Goal: Transaction & Acquisition: Purchase product/service

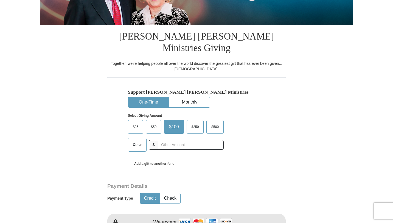
scroll to position [124, 0]
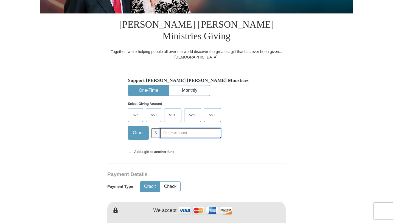
click at [165, 128] on input "text" at bounding box center [190, 133] width 61 height 10
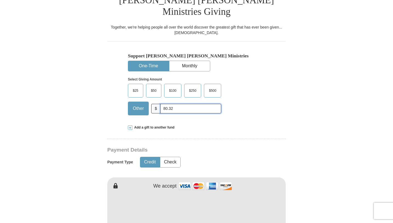
scroll to position [149, 0]
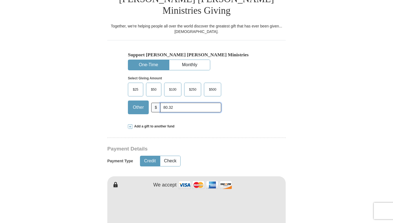
type input "80.32"
click at [194, 137] on hr at bounding box center [196, 139] width 178 height 4
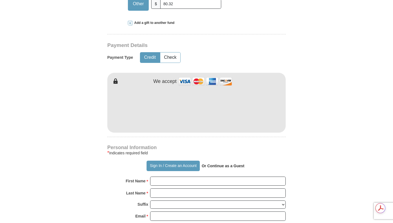
scroll to position [256, 0]
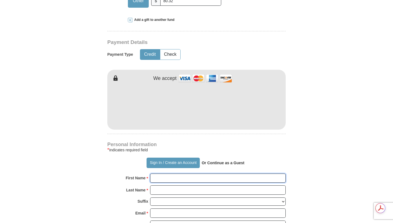
click at [161, 173] on input "First Name *" at bounding box center [217, 177] width 135 height 9
type input "[PERSON_NAME]"
click at [169, 185] on input "Last Name *" at bounding box center [217, 189] width 135 height 9
type input "[PERSON_NAME]"
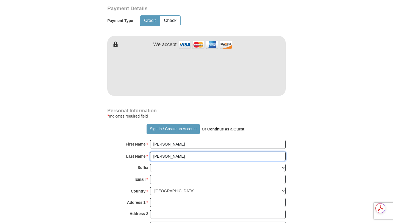
scroll to position [291, 0]
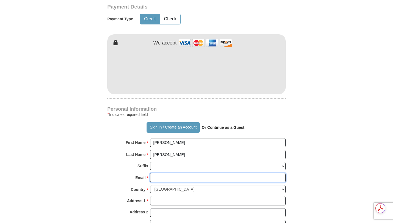
click at [157, 173] on input "Email *" at bounding box center [217, 177] width 135 height 9
type input "[EMAIL_ADDRESS][DOMAIN_NAME]"
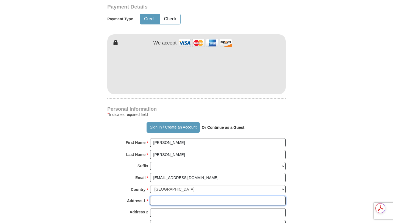
type input "[STREET_ADDRESS]"
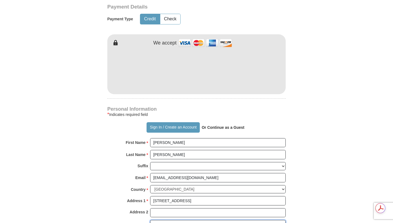
type input "silver spring"
select select "MD"
type input "20904"
type input "3012547845"
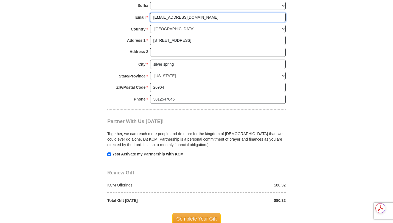
scroll to position [452, 0]
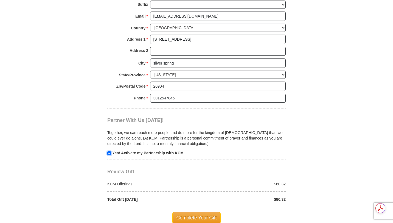
click at [110, 151] on input "checkbox" at bounding box center [109, 153] width 4 height 4
checkbox input "false"
click at [131, 169] on span "Review Gift" at bounding box center [120, 171] width 27 height 5
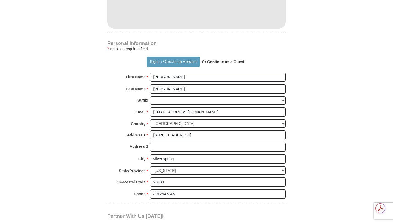
scroll to position [358, 0]
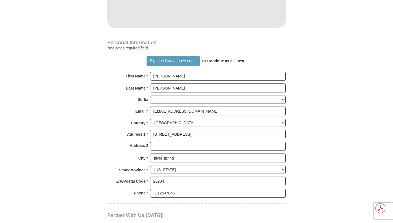
click at [217, 59] on strong "Or Continue as a Guest" at bounding box center [223, 61] width 43 height 4
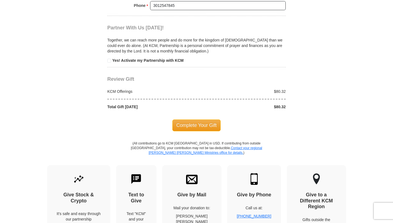
scroll to position [549, 0]
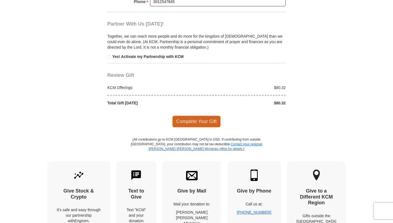
click at [212, 115] on span "Complete Your Gift" at bounding box center [196, 121] width 49 height 12
